Goal: Task Accomplishment & Management: Use online tool/utility

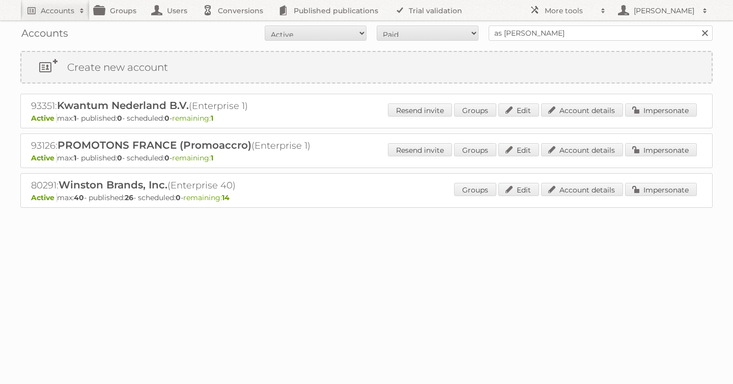
type input "as [PERSON_NAME]"
click at [697, 25] on input "Search" at bounding box center [704, 32] width 15 height 15
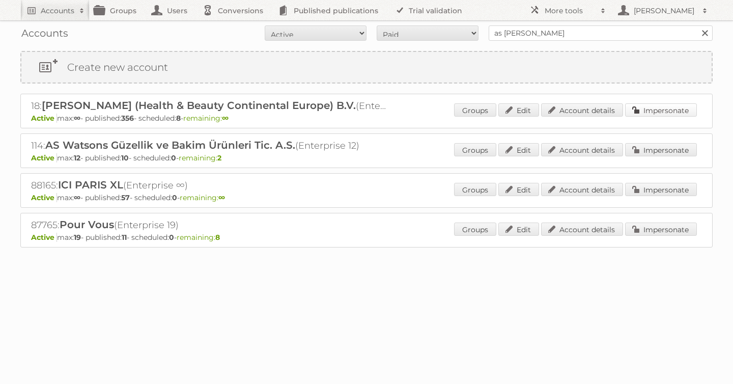
click at [659, 110] on link "Impersonate" at bounding box center [661, 109] width 72 height 13
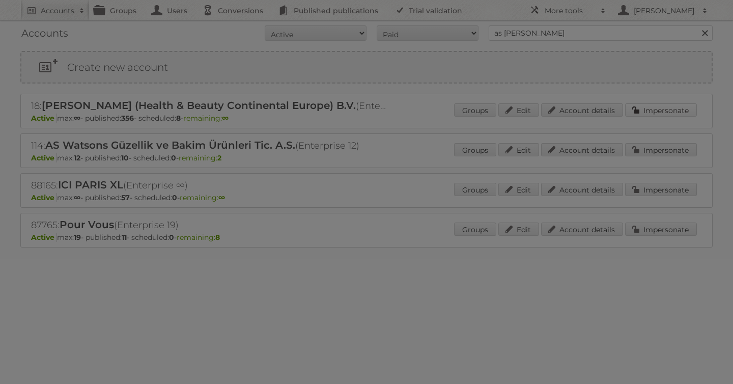
click at [659, 110] on div at bounding box center [366, 192] width 733 height 384
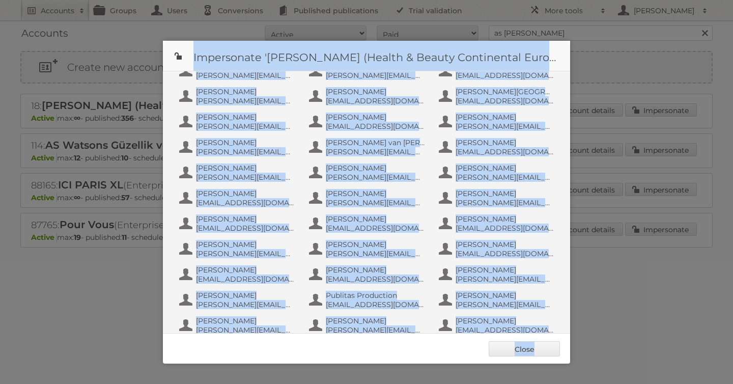
scroll to position [662, 0]
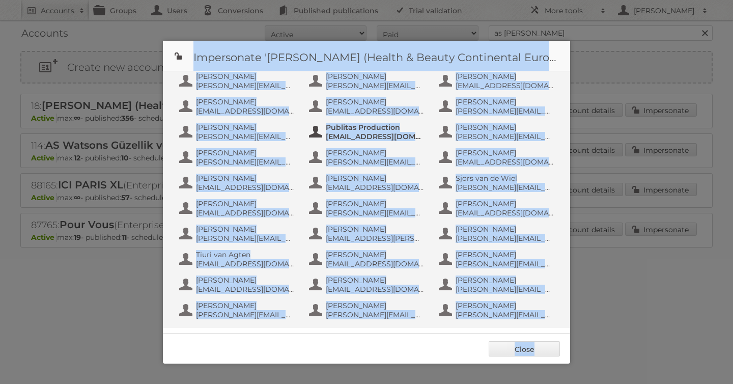
click at [369, 132] on span "[EMAIL_ADDRESS][DOMAIN_NAME]" at bounding box center [375, 136] width 99 height 9
